Goal: Obtain resource: Obtain resource

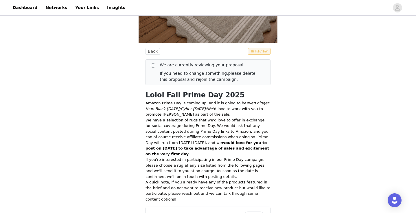
scroll to position [265, 0]
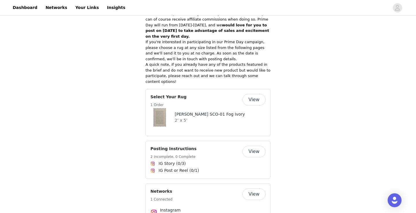
click at [255, 99] on button "View" at bounding box center [254, 100] width 23 height 12
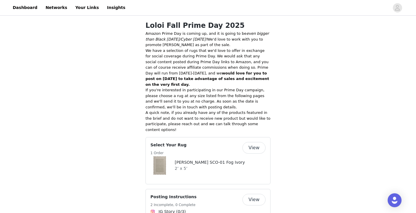
scroll to position [247, 0]
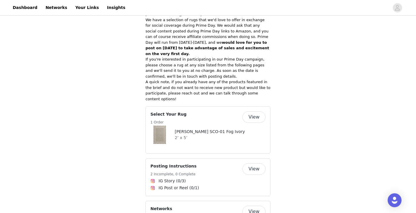
click at [254, 116] on button "View" at bounding box center [254, 117] width 23 height 12
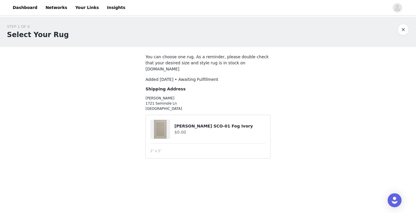
click at [209, 123] on h4 "[PERSON_NAME] SCO-01 Fog Ivory" at bounding box center [219, 126] width 91 height 6
click at [200, 129] on h4 "$0.00" at bounding box center [219, 132] width 91 height 6
